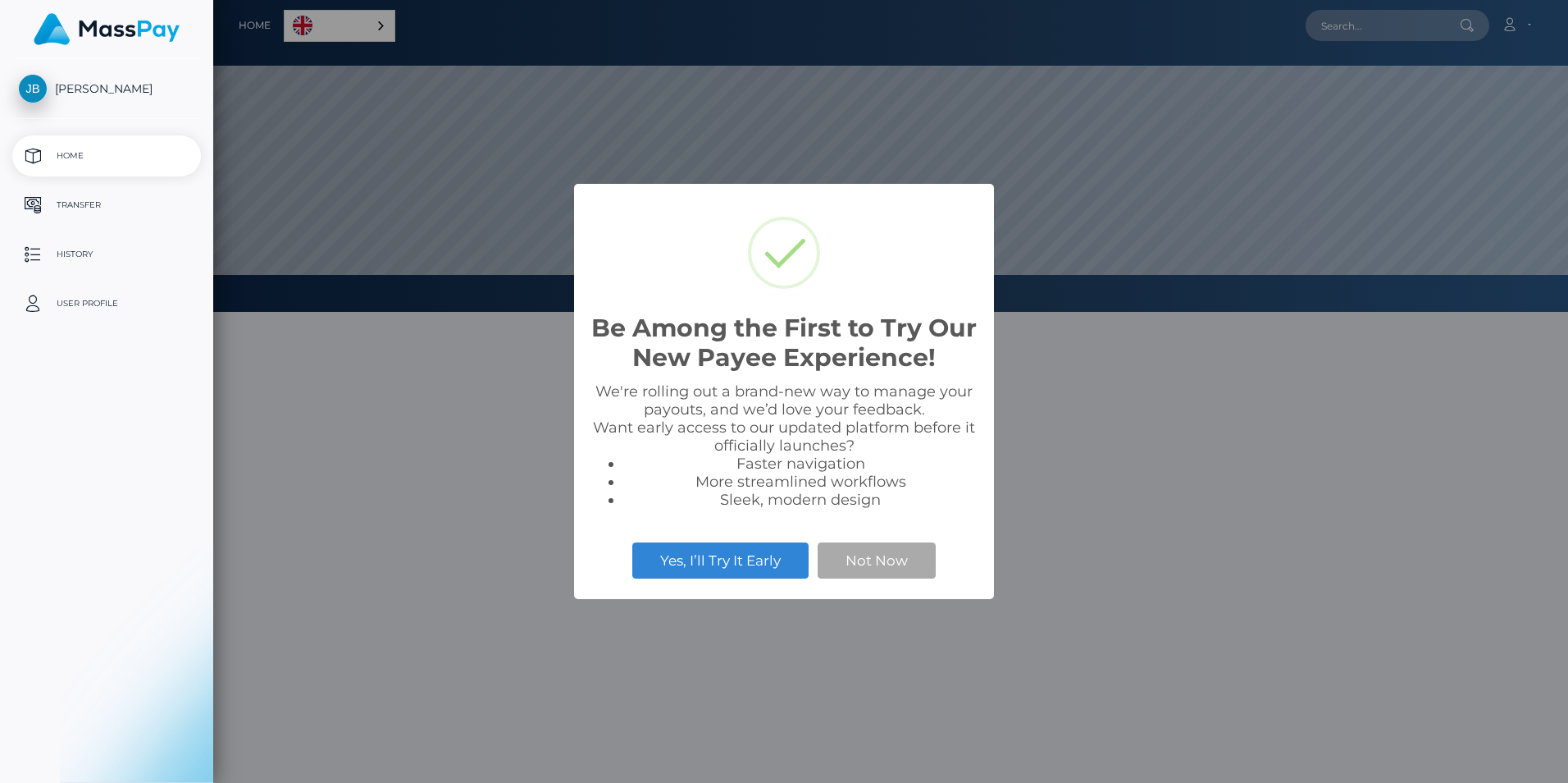
scroll to position [312, 1354]
select select
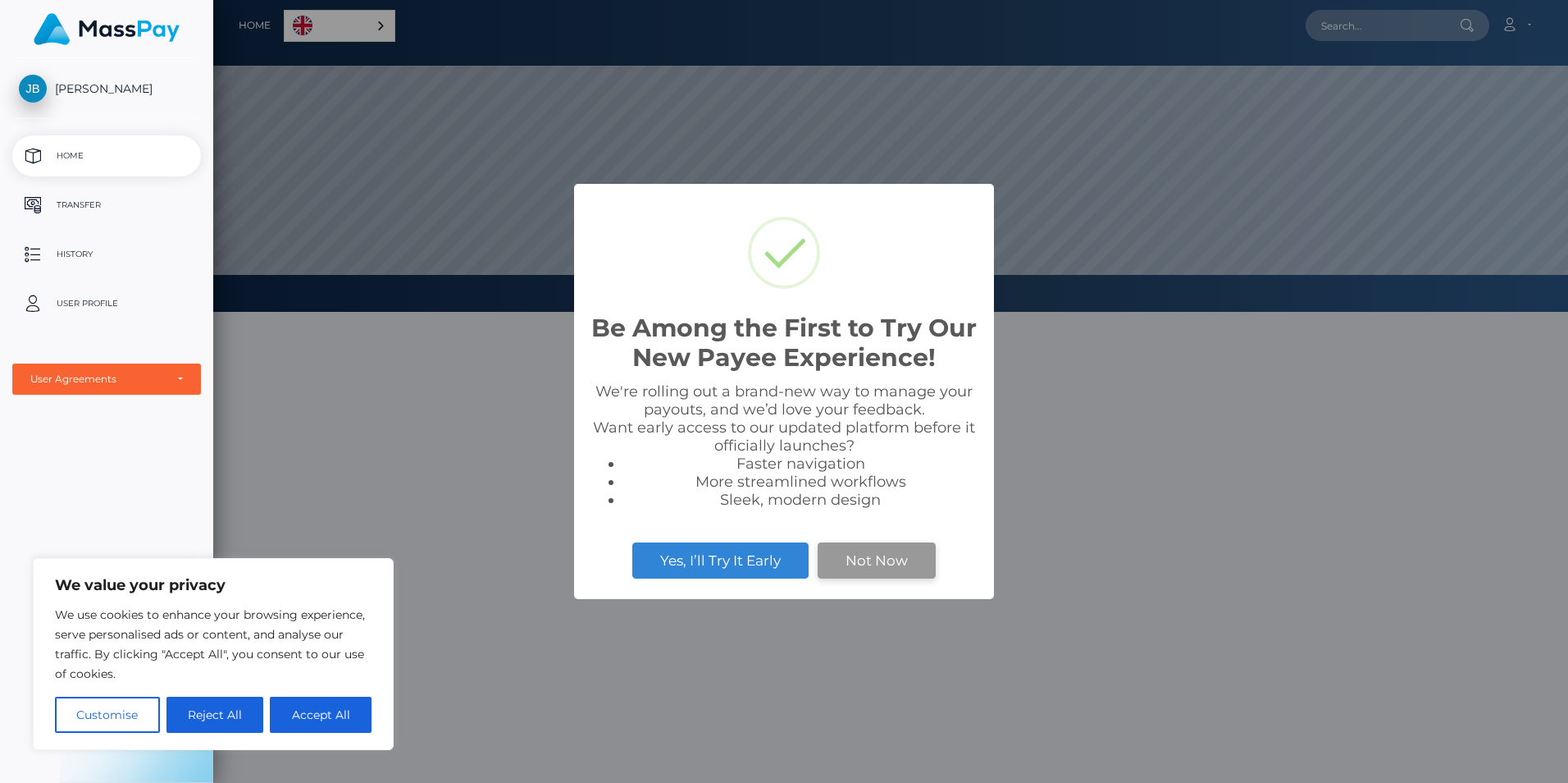
click at [863, 560] on button "Not Now" at bounding box center [876, 560] width 118 height 36
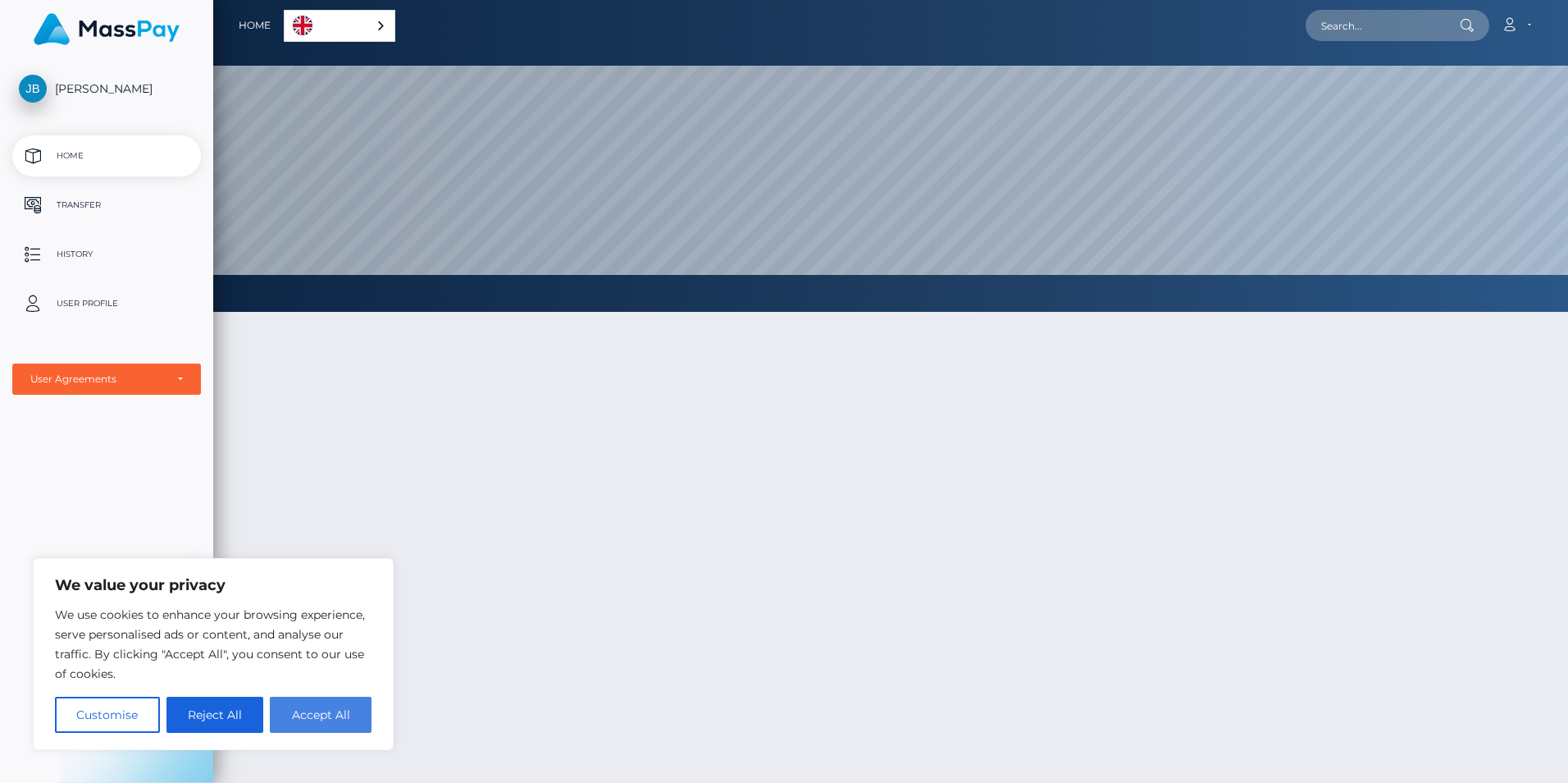
click at [357, 700] on button "Accept All" at bounding box center [321, 714] width 102 height 36
checkbox input "true"
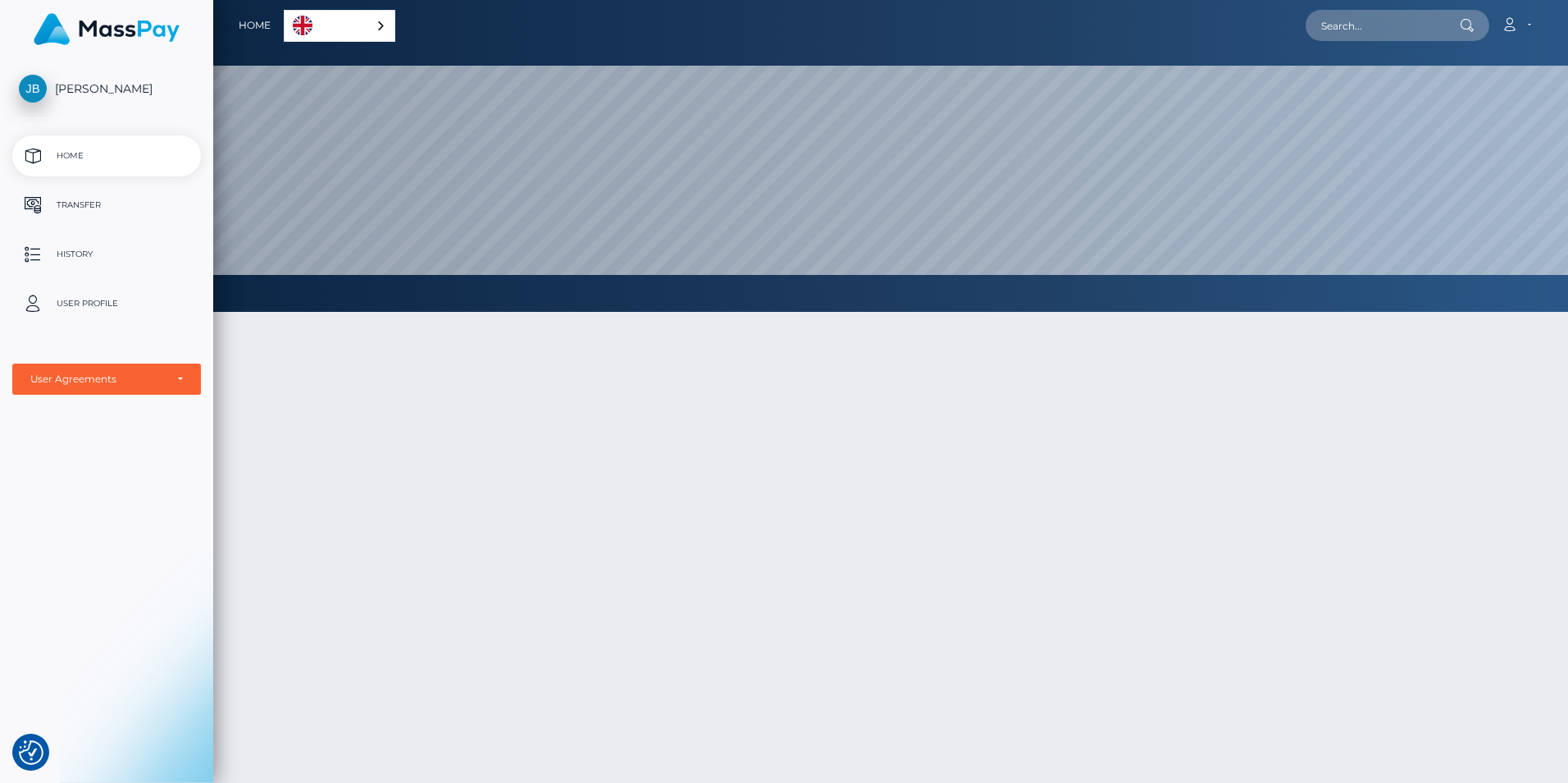
click at [116, 154] on p "Home" at bounding box center [106, 156] width 175 height 24
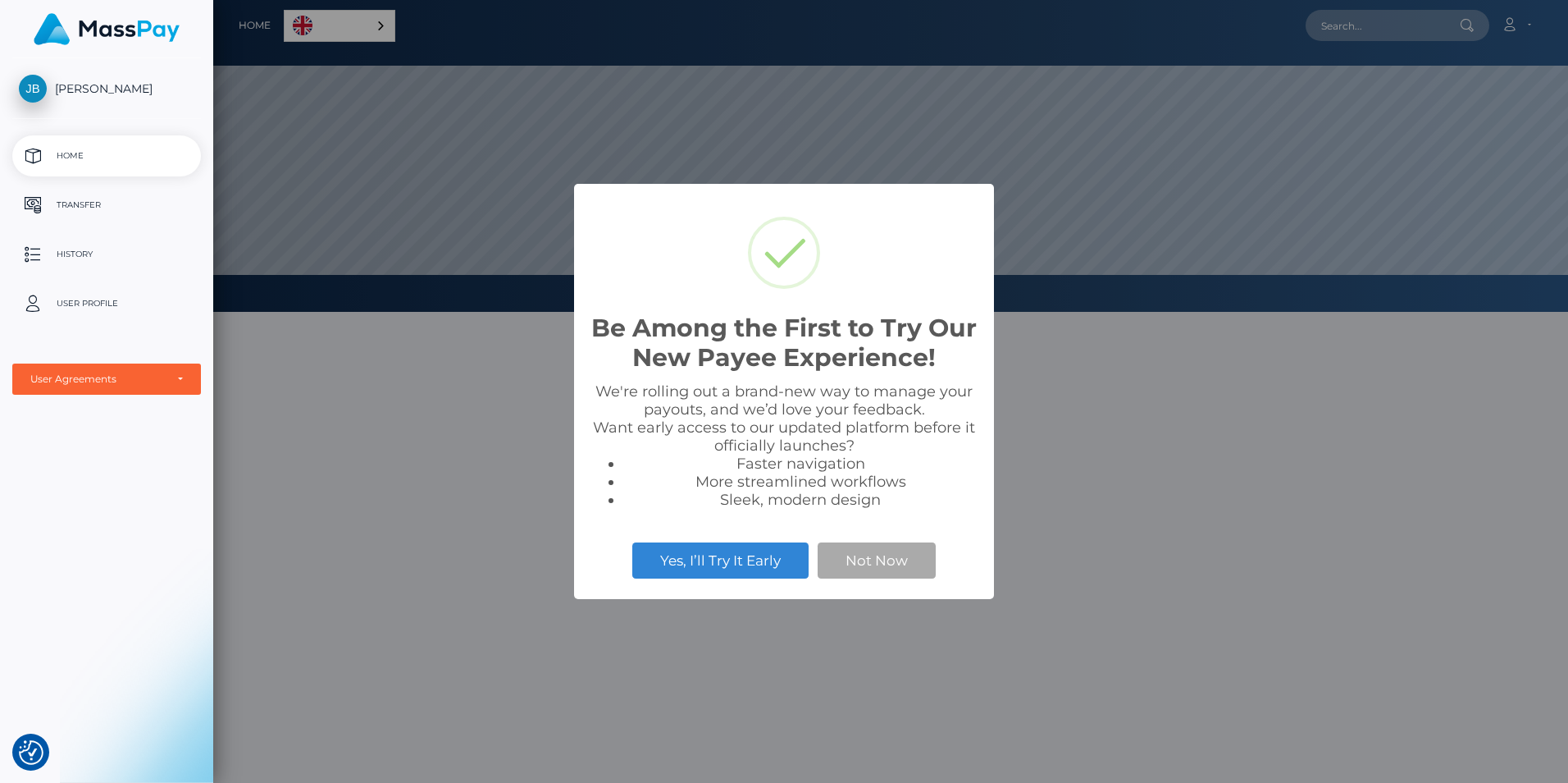
click at [105, 215] on p "Transfer" at bounding box center [106, 205] width 175 height 24
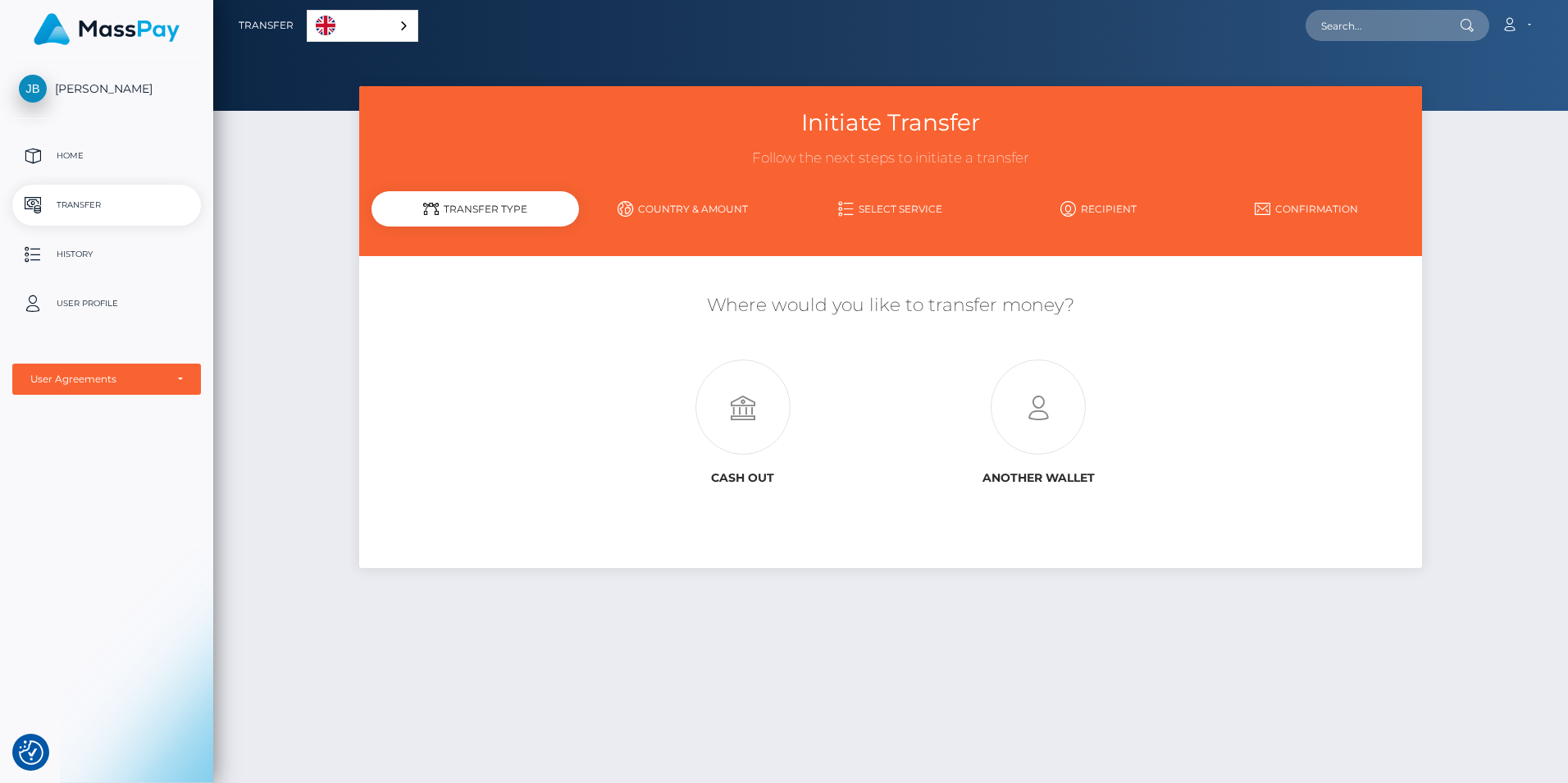
click at [1296, 343] on div "Cash out Another wallet" at bounding box center [890, 417] width 887 height 149
click at [629, 201] on icon at bounding box center [625, 208] width 16 height 16
